Goal: Information Seeking & Learning: Find specific fact

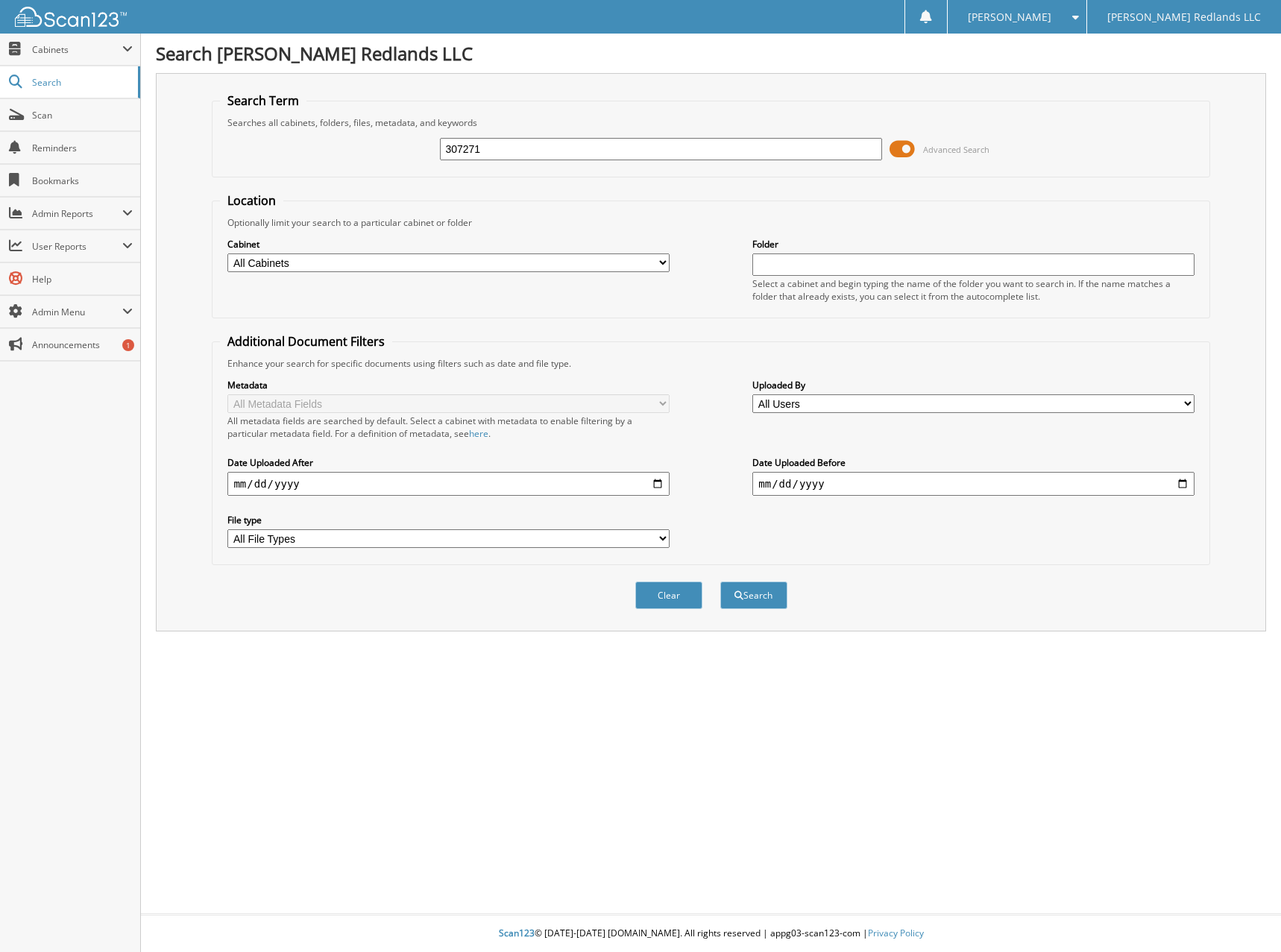
type input "307271"
click at [720, 582] on button "Search" at bounding box center [754, 596] width 68 height 27
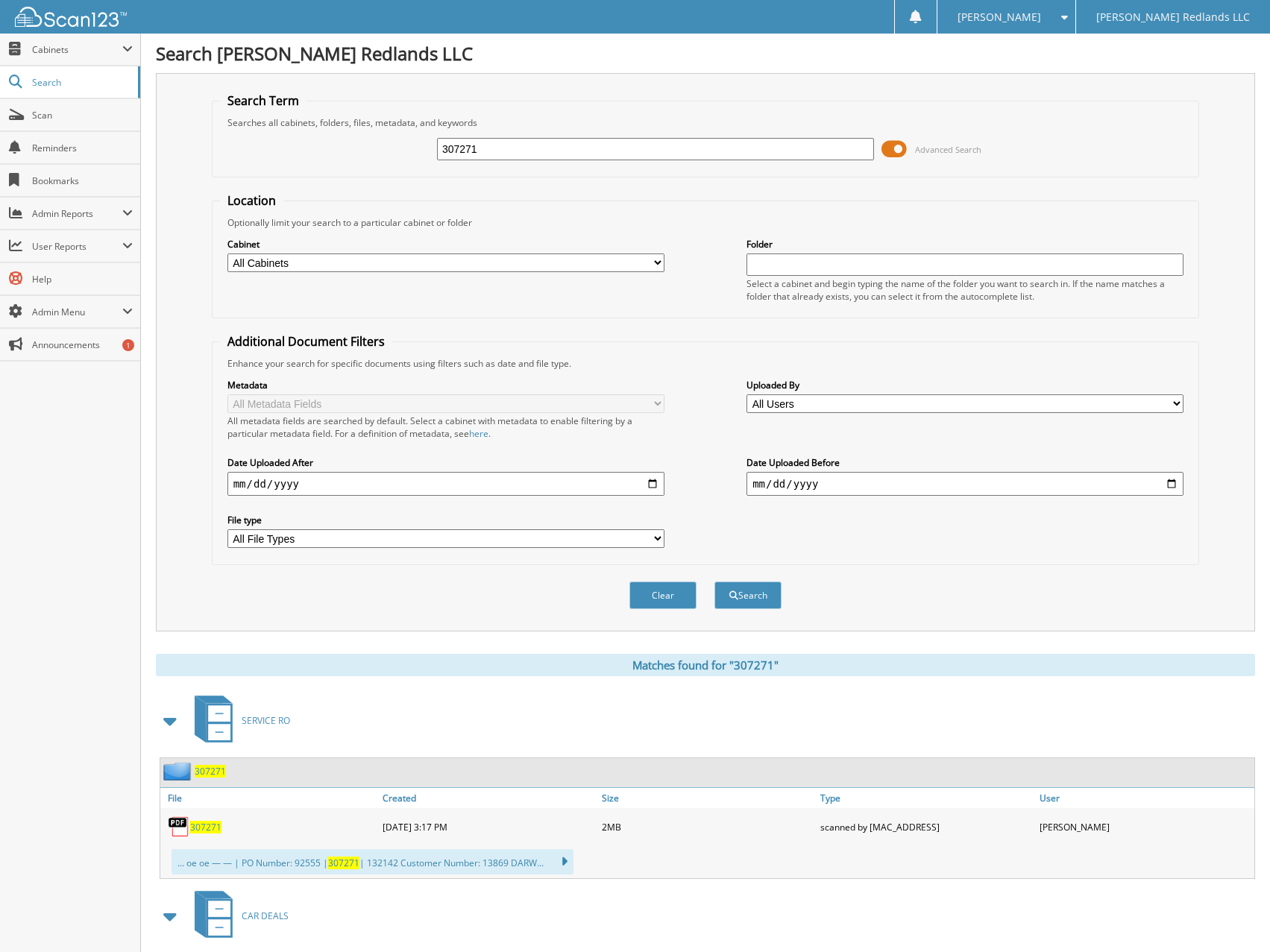
click at [219, 828] on span "307271" at bounding box center [206, 827] width 32 height 13
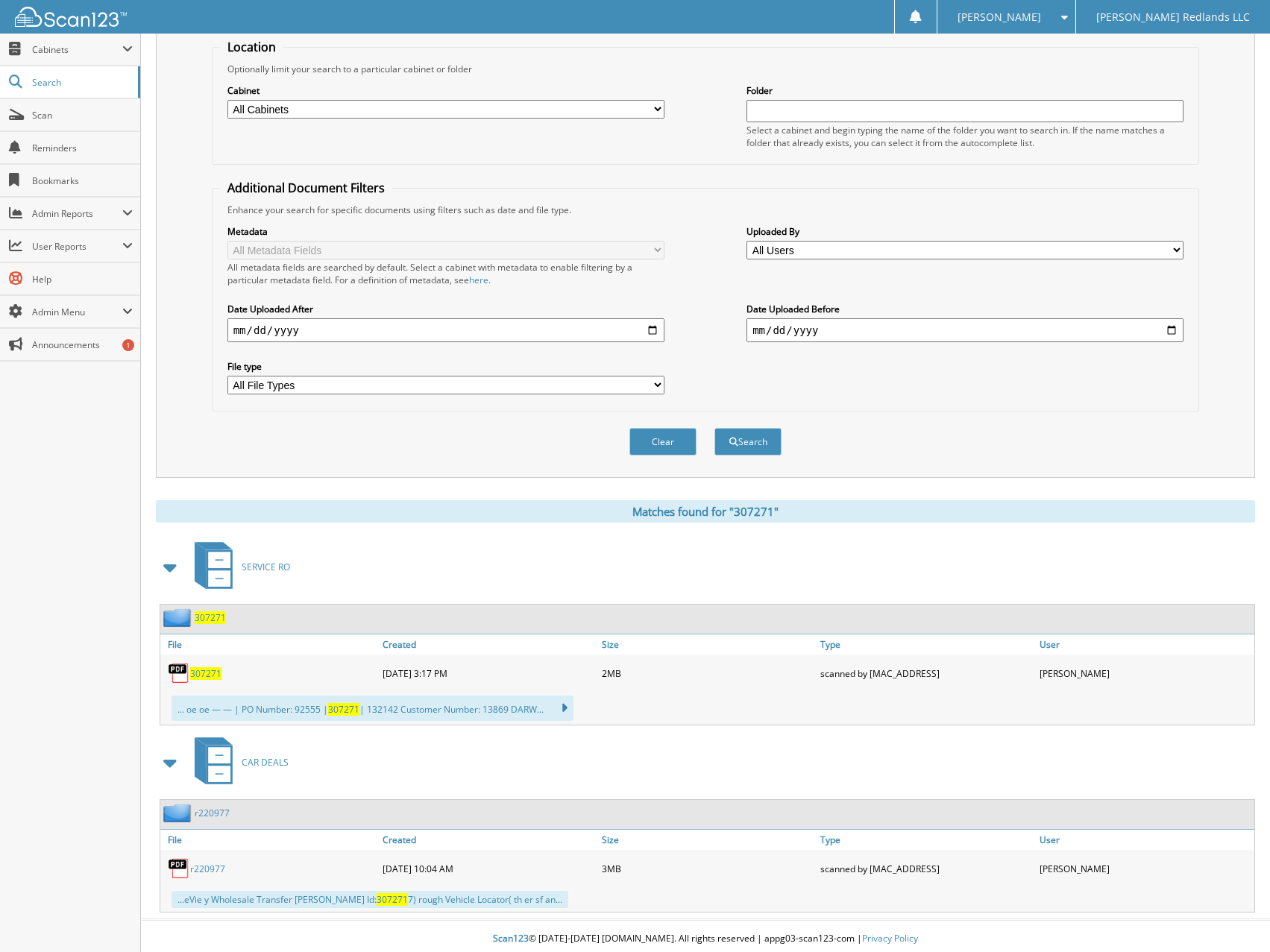
scroll to position [160, 0]
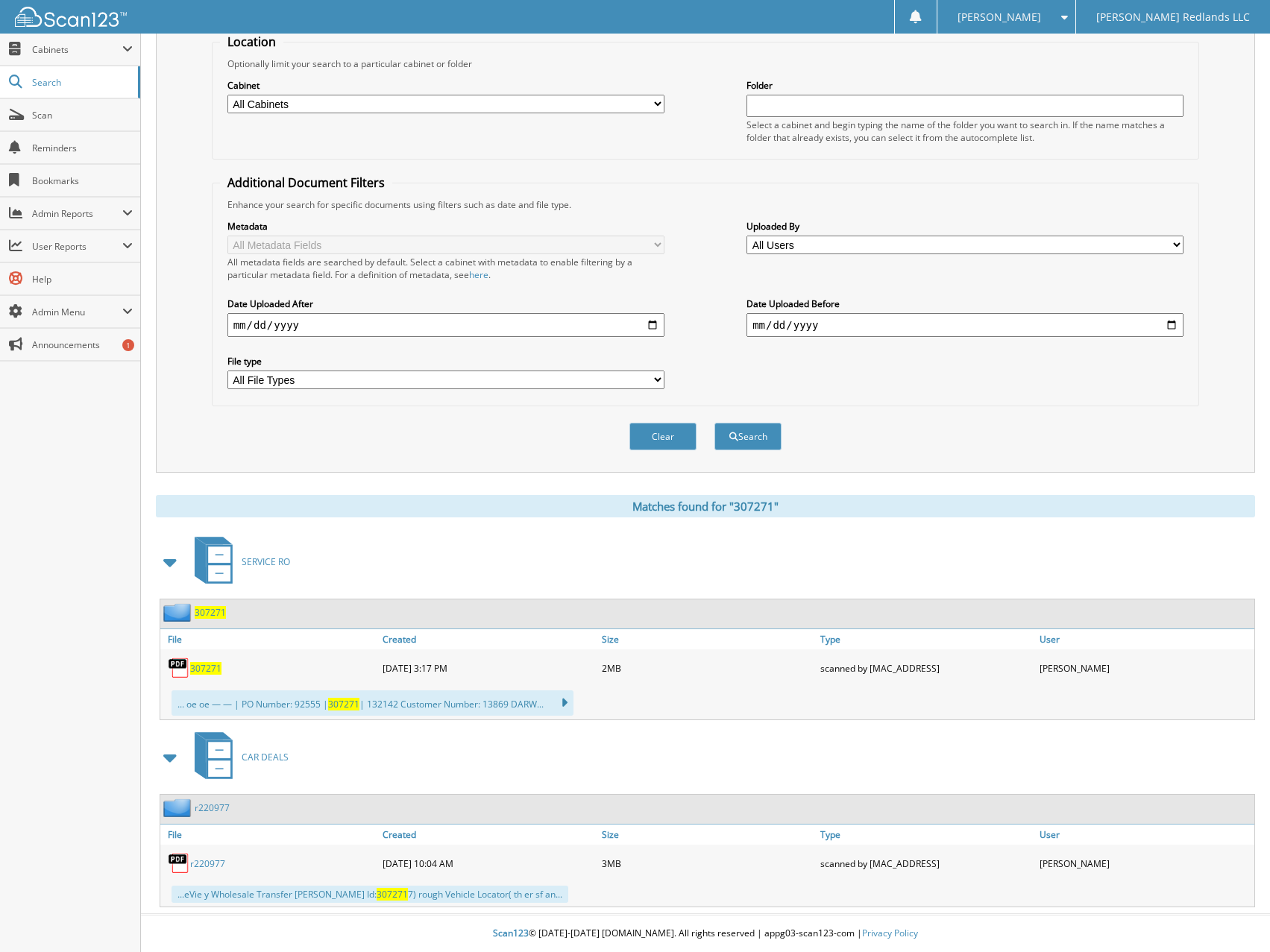
click at [200, 671] on span "307271" at bounding box center [206, 668] width 32 height 13
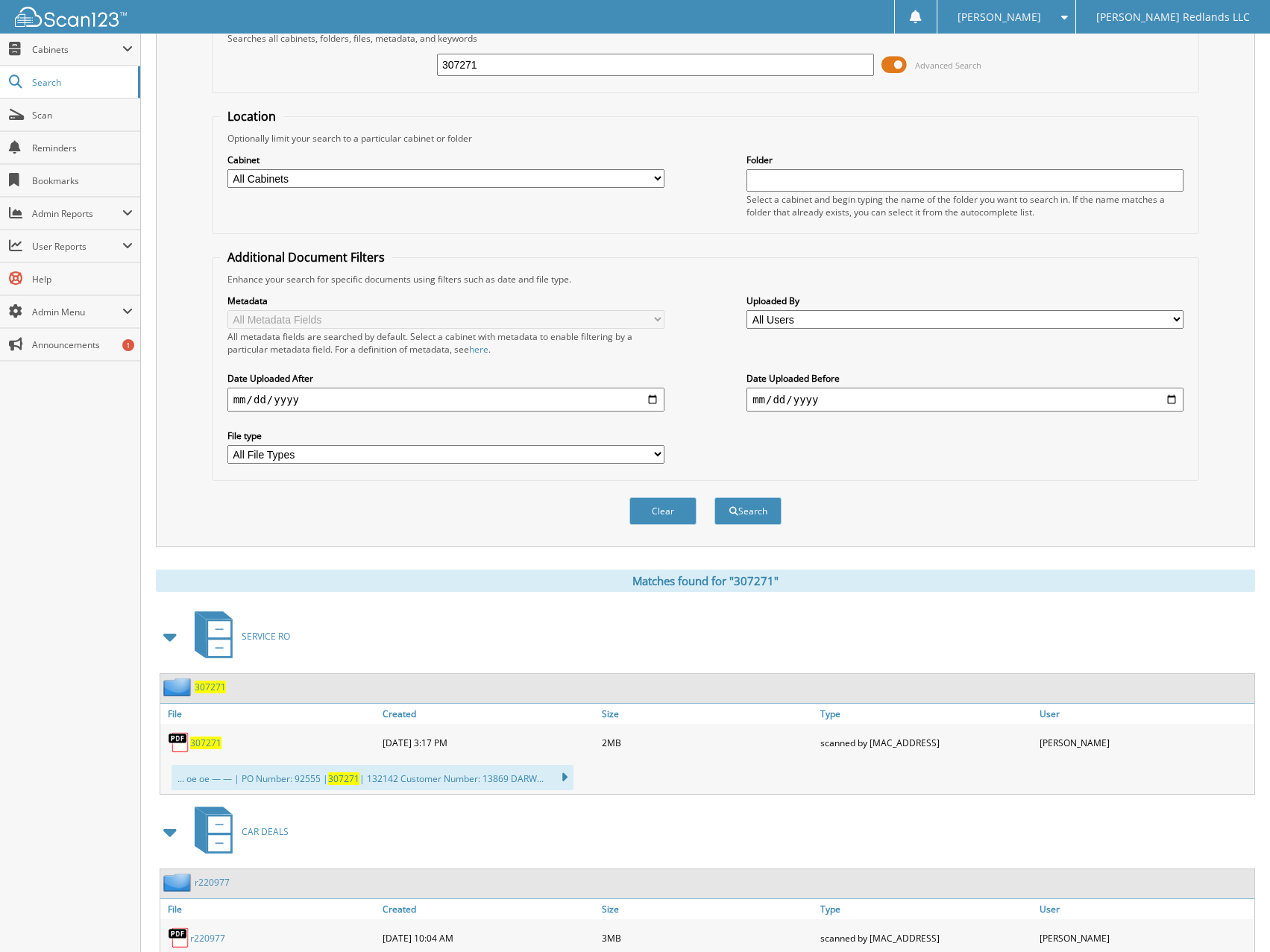
scroll to position [0, 0]
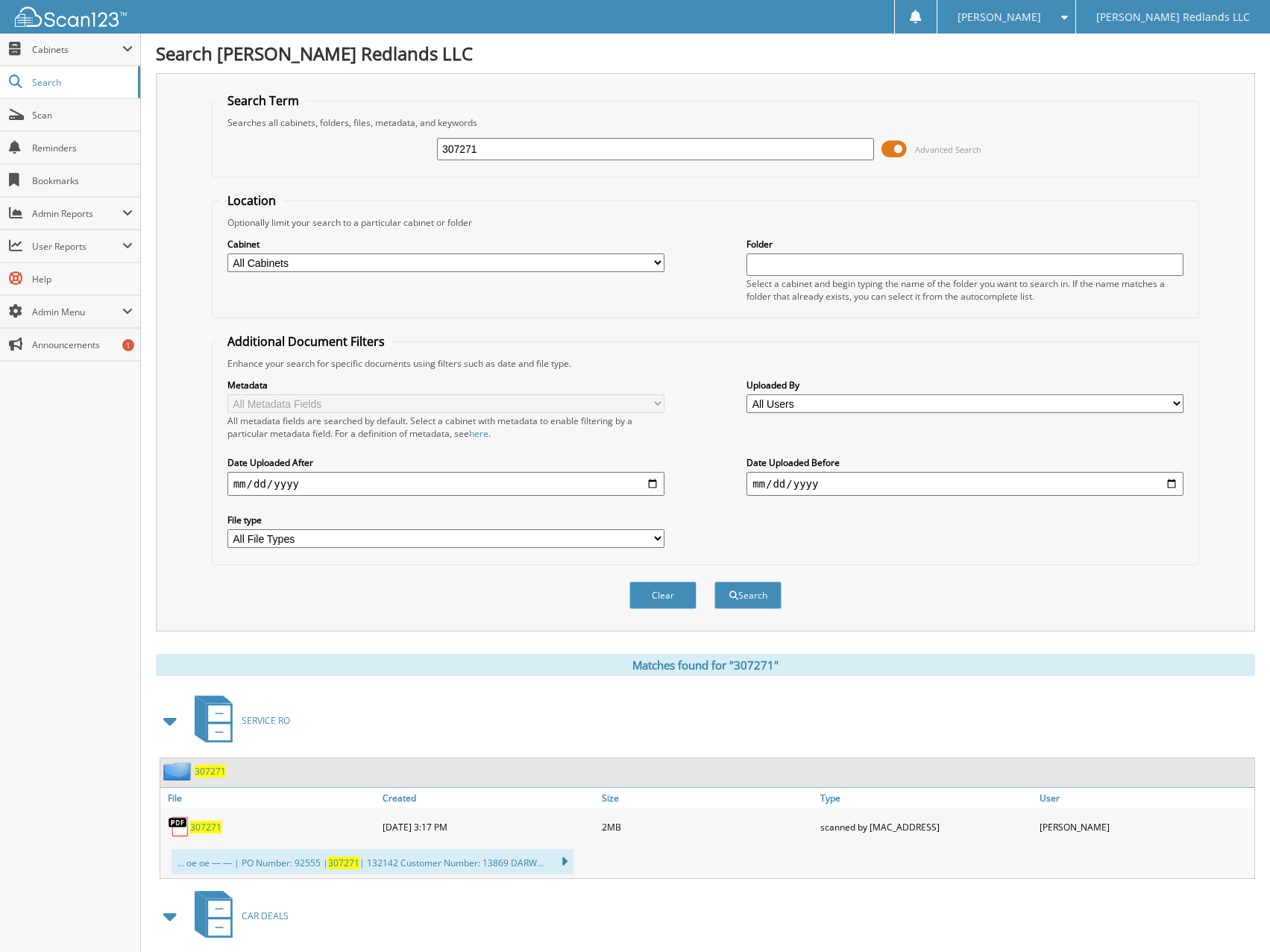
drag, startPoint x: 498, startPoint y: 146, endPoint x: 294, endPoint y: 152, distance: 204.1
click at [294, 152] on div "307271 Advanced Search" at bounding box center [705, 149] width 972 height 40
type input "312148"
click at [714, 582] on button "Search" at bounding box center [748, 596] width 68 height 27
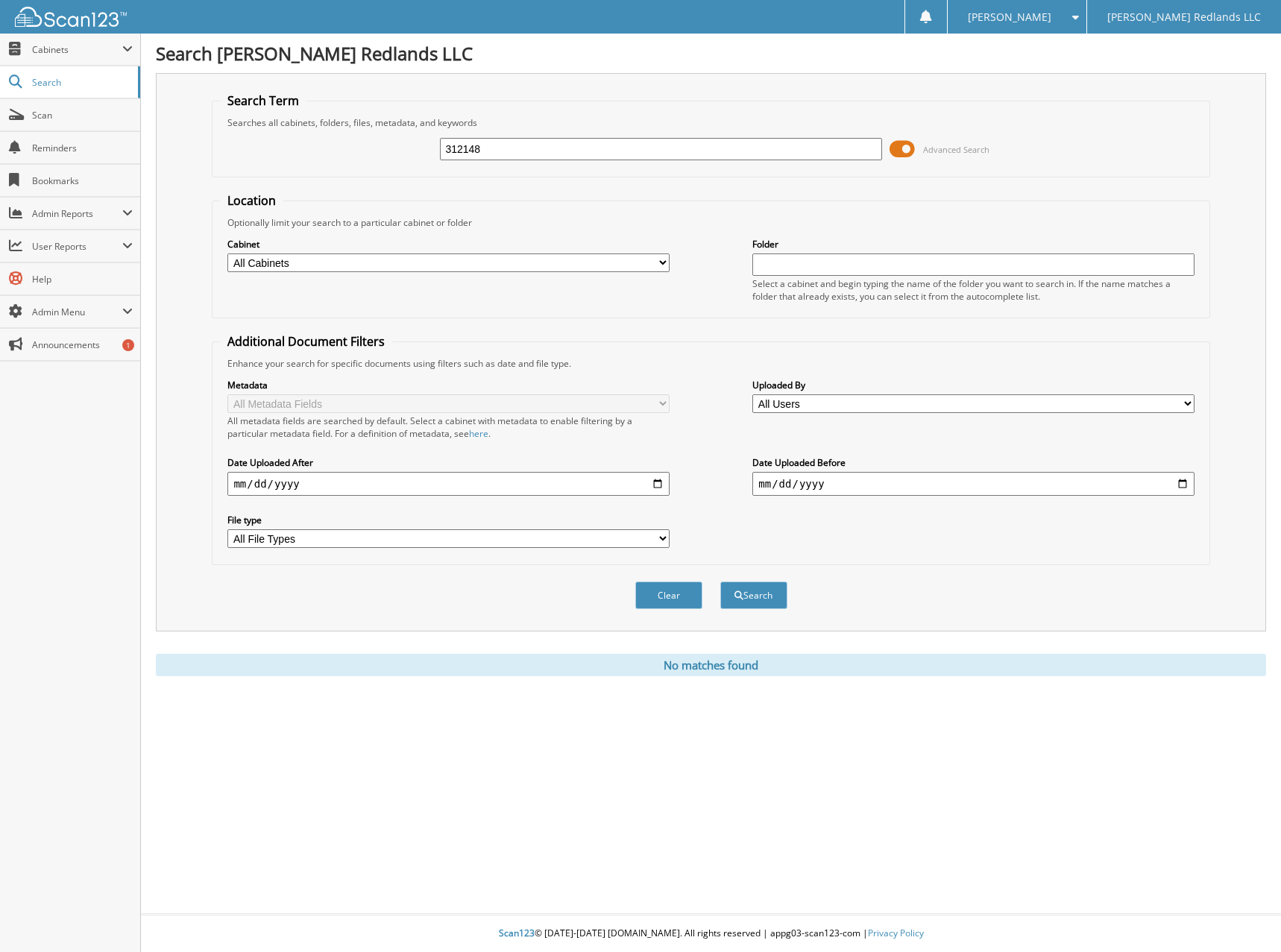
drag, startPoint x: 502, startPoint y: 148, endPoint x: 396, endPoint y: 144, distance: 106.1
click at [397, 144] on div "312148 Advanced Search" at bounding box center [710, 149] width 981 height 40
type input "312148"
click at [720, 582] on button "Search" at bounding box center [754, 596] width 68 height 27
